Goal: Book appointment/travel/reservation

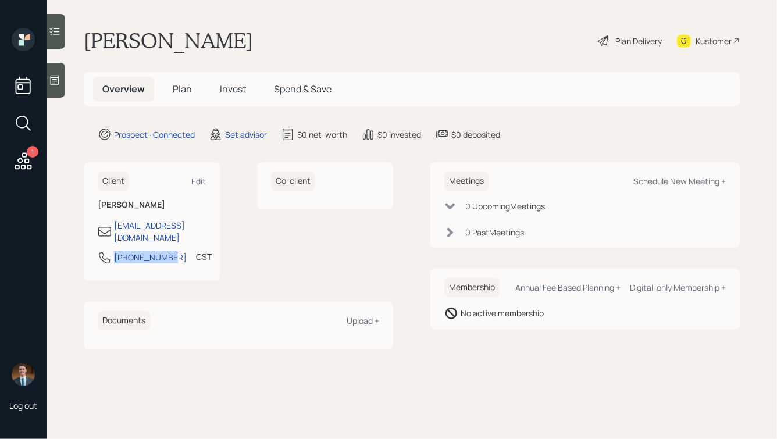
click at [114, 251] on div "773-301-3471 CST Currently 9:35 AM" at bounding box center [152, 261] width 108 height 21
copy div "773-301-3471"
click at [665, 180] on div "Schedule New Meeting +" at bounding box center [679, 181] width 92 height 11
select select "round-robin"
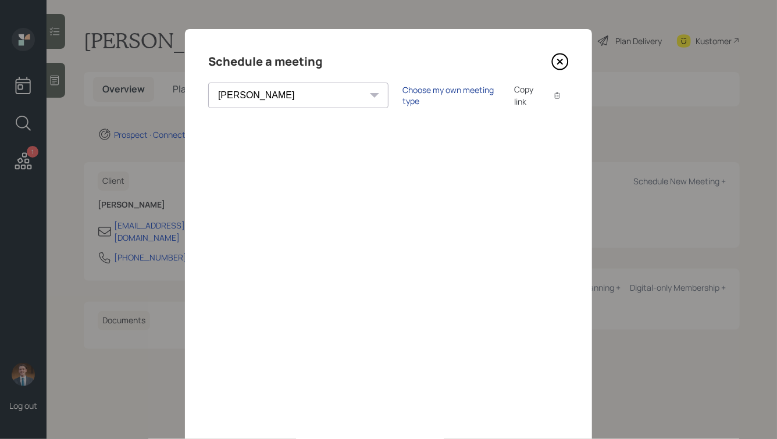
click at [402, 97] on div "Choose my own meeting type" at bounding box center [451, 95] width 98 height 22
